Goal: Task Accomplishment & Management: Manage account settings

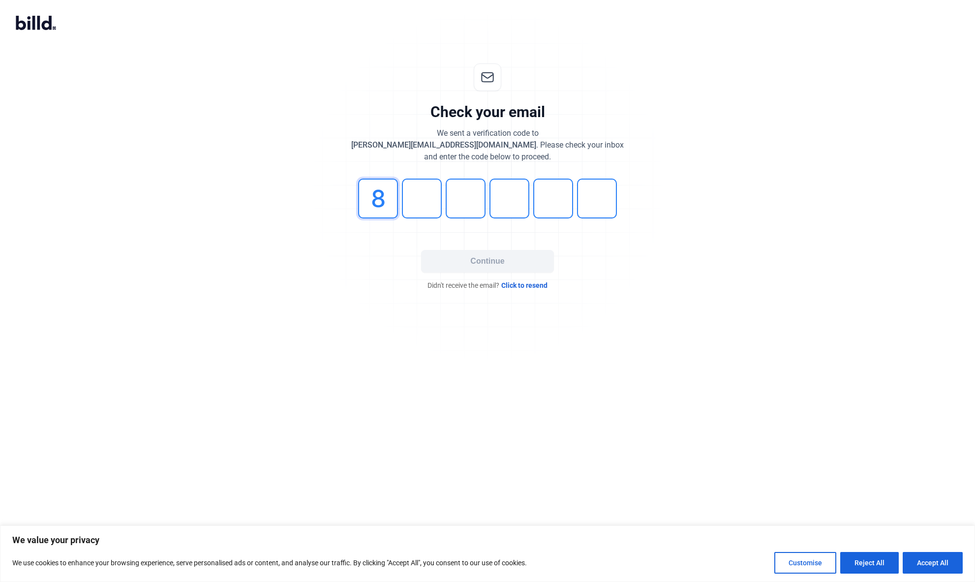
type input "8"
type input "5"
type input "9"
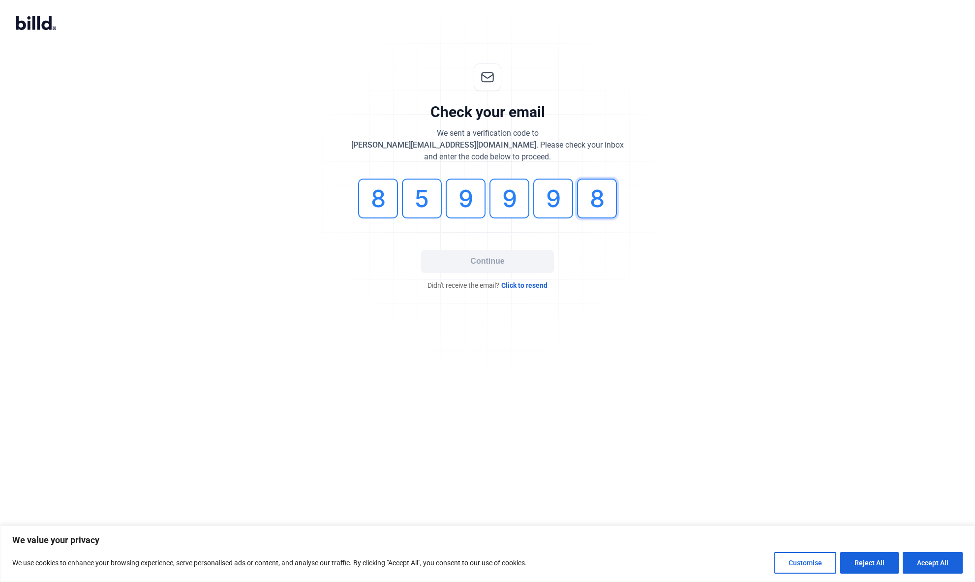
type input "8"
click at [510, 269] on button "Continue" at bounding box center [487, 261] width 133 height 23
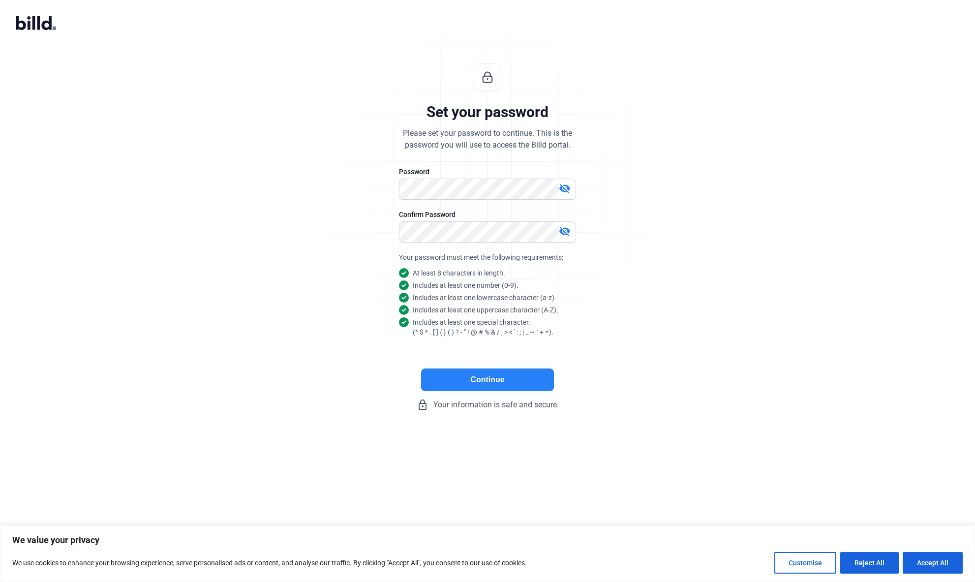
click at [567, 232] on mat-icon "visibility_off" at bounding box center [565, 231] width 12 height 12
click at [566, 191] on mat-icon "visibility_off" at bounding box center [565, 189] width 12 height 12
click at [525, 382] on button "Continue" at bounding box center [487, 380] width 133 height 23
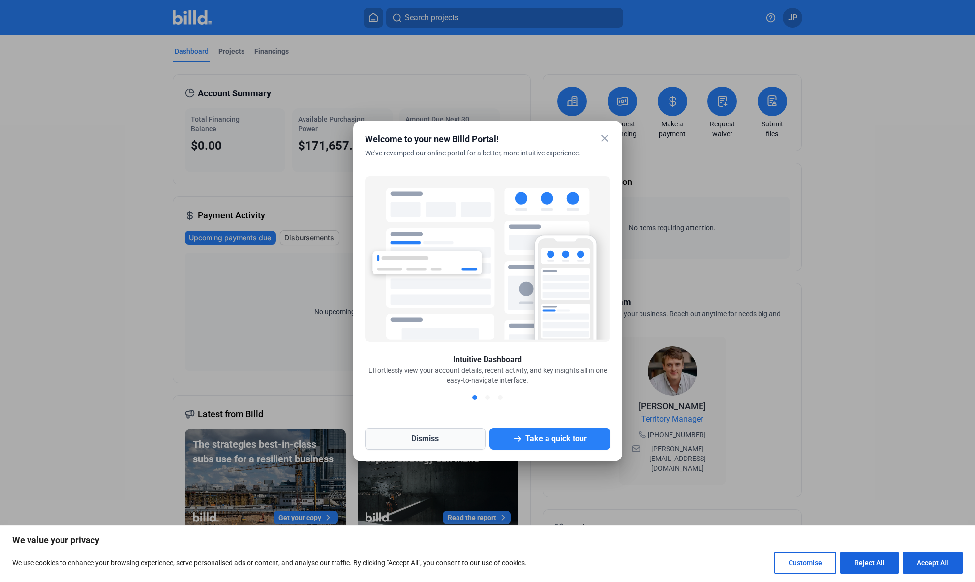
click at [426, 437] on button "Dismiss" at bounding box center [425, 439] width 121 height 22
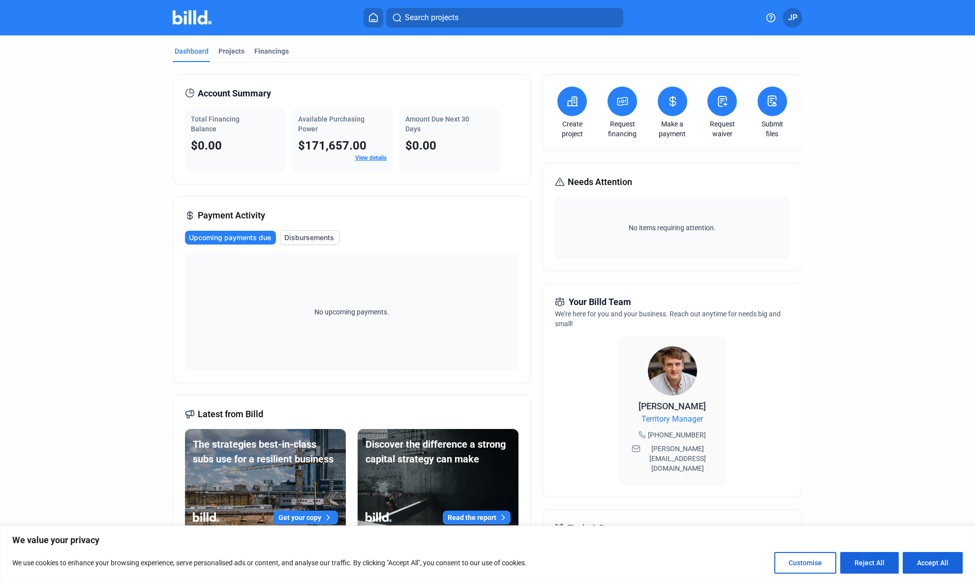
click at [371, 160] on link "View details" at bounding box center [370, 157] width 31 height 7
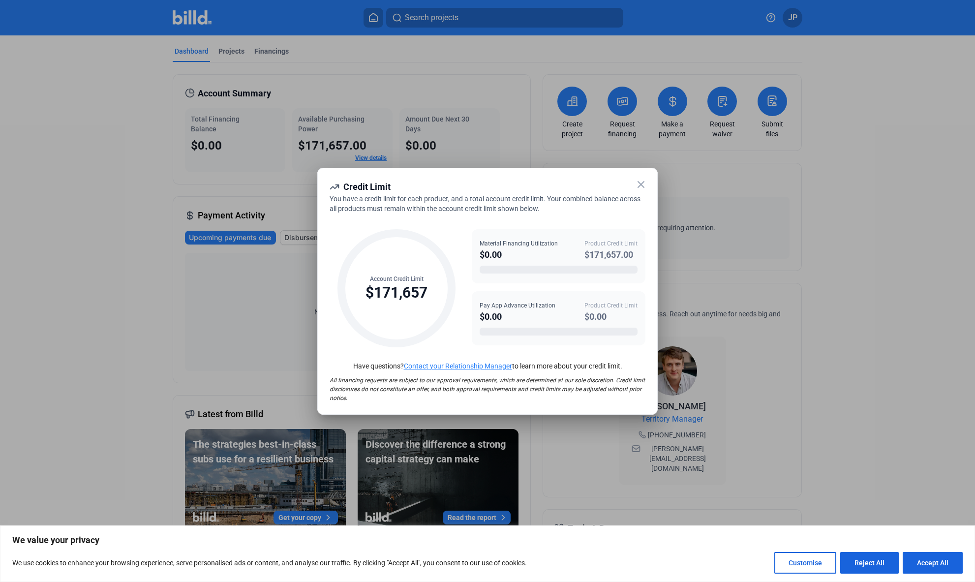
click at [638, 184] on icon at bounding box center [641, 185] width 12 height 12
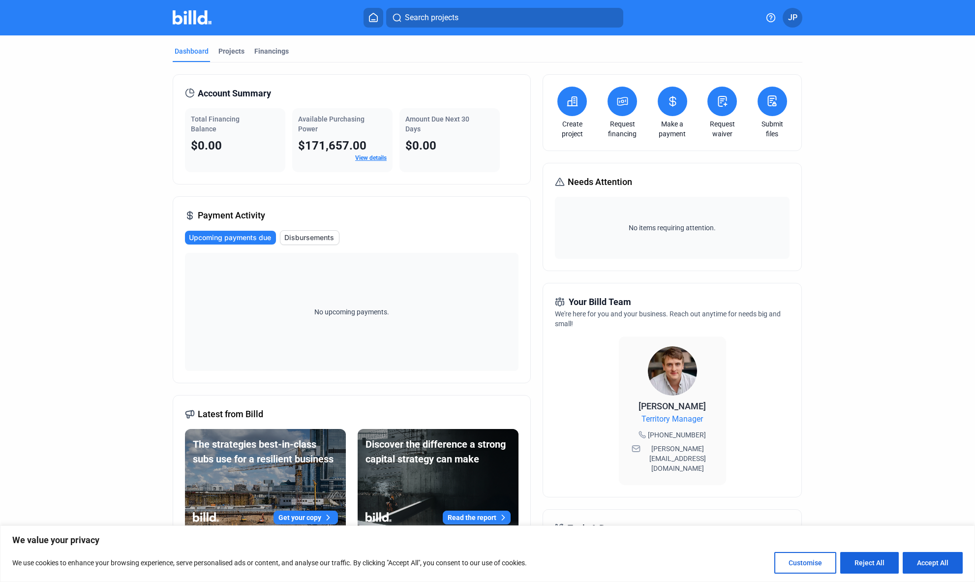
scroll to position [2, 0]
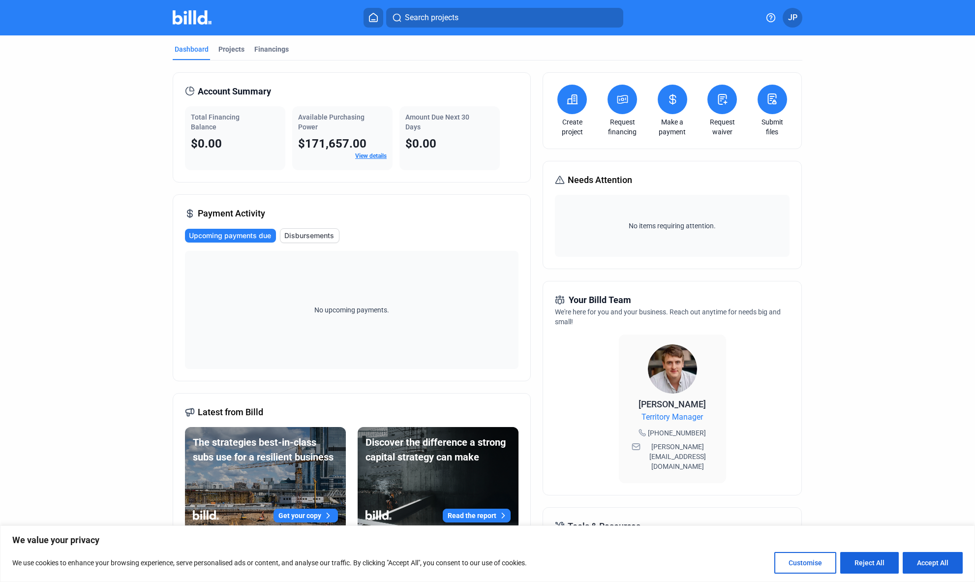
click at [800, 12] on button "JP" at bounding box center [793, 18] width 20 height 20
click at [731, 126] on button "Banks" at bounding box center [744, 135] width 107 height 20
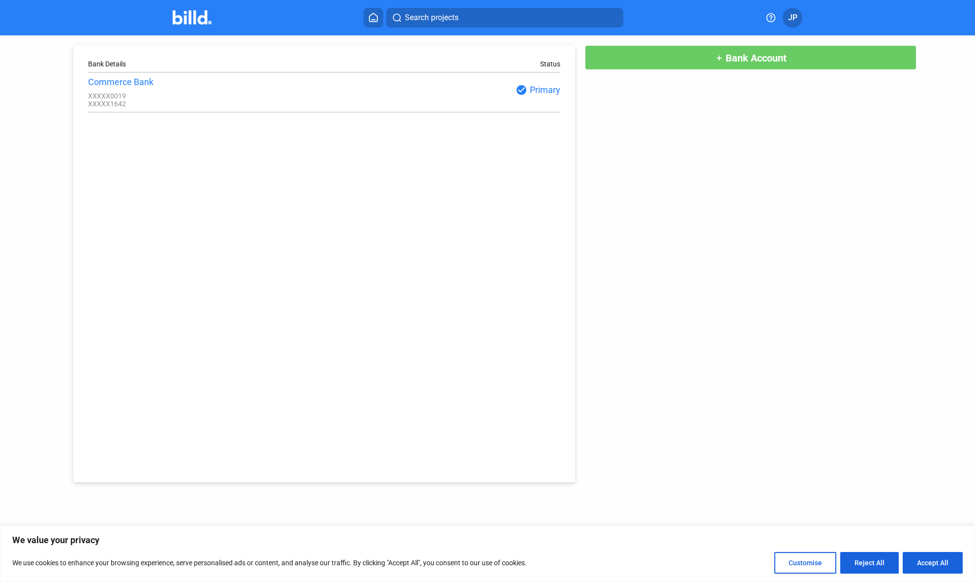
click at [143, 83] on div "Commerce Bank" at bounding box center [206, 82] width 236 height 10
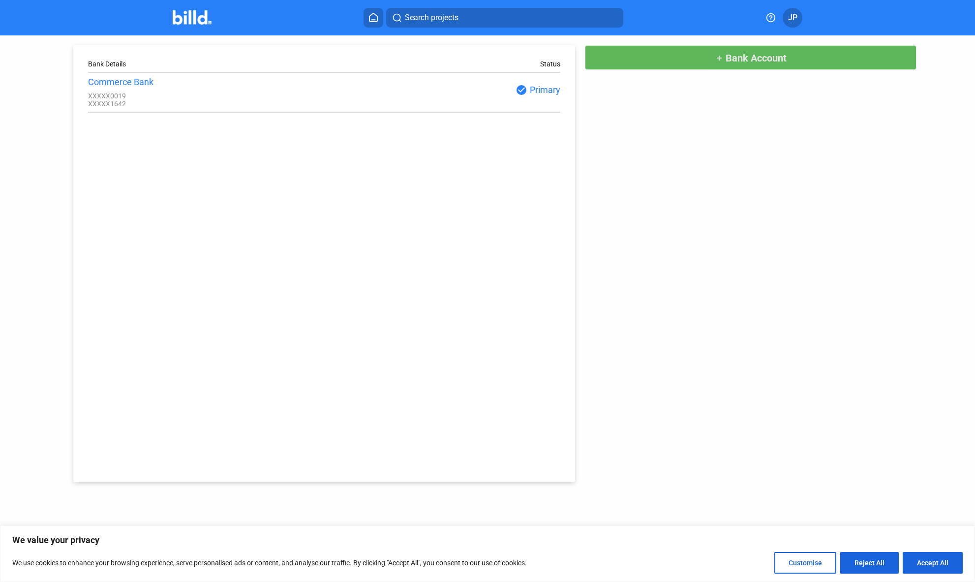
click at [796, 55] on button "add Bank Account" at bounding box center [751, 57] width 332 height 25
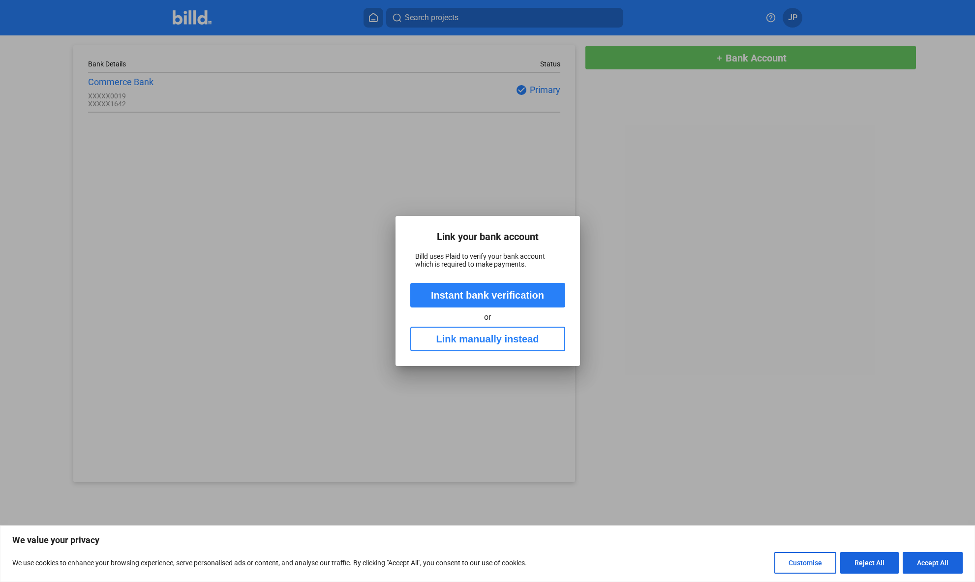
click at [462, 291] on button "Instant bank verification" at bounding box center [487, 295] width 155 height 25
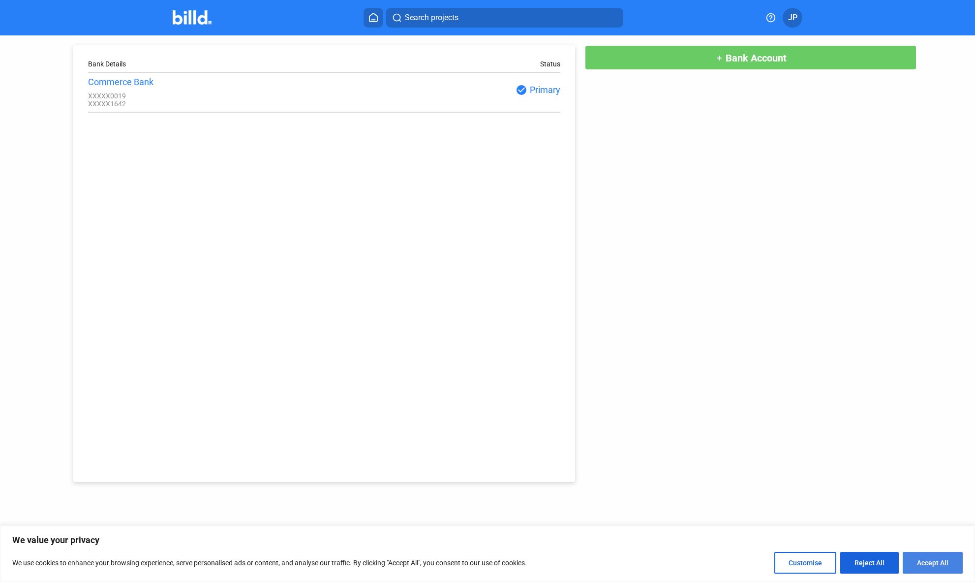
click at [926, 560] on button "Accept All" at bounding box center [933, 563] width 60 height 22
checkbox input "true"
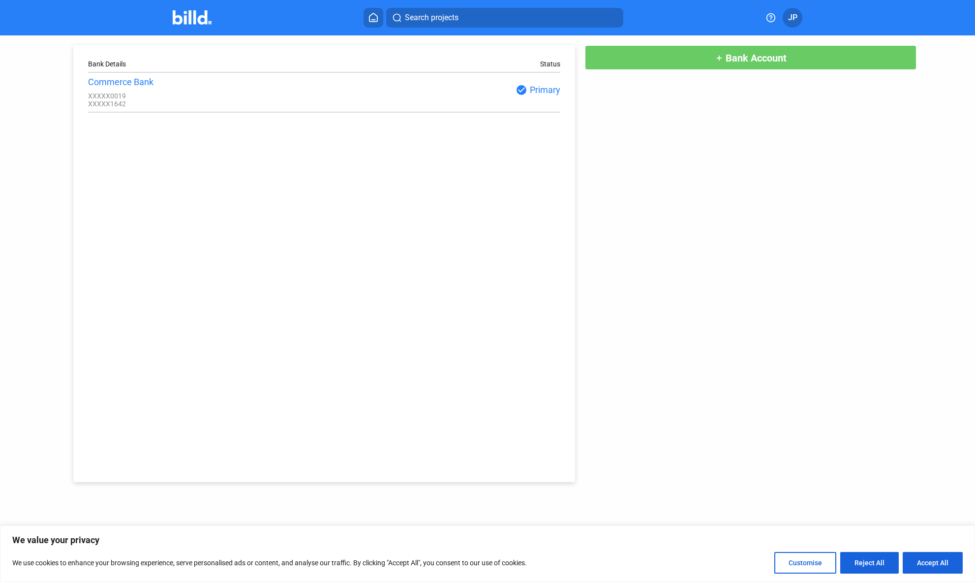
checkbox input "true"
